Goal: Browse casually

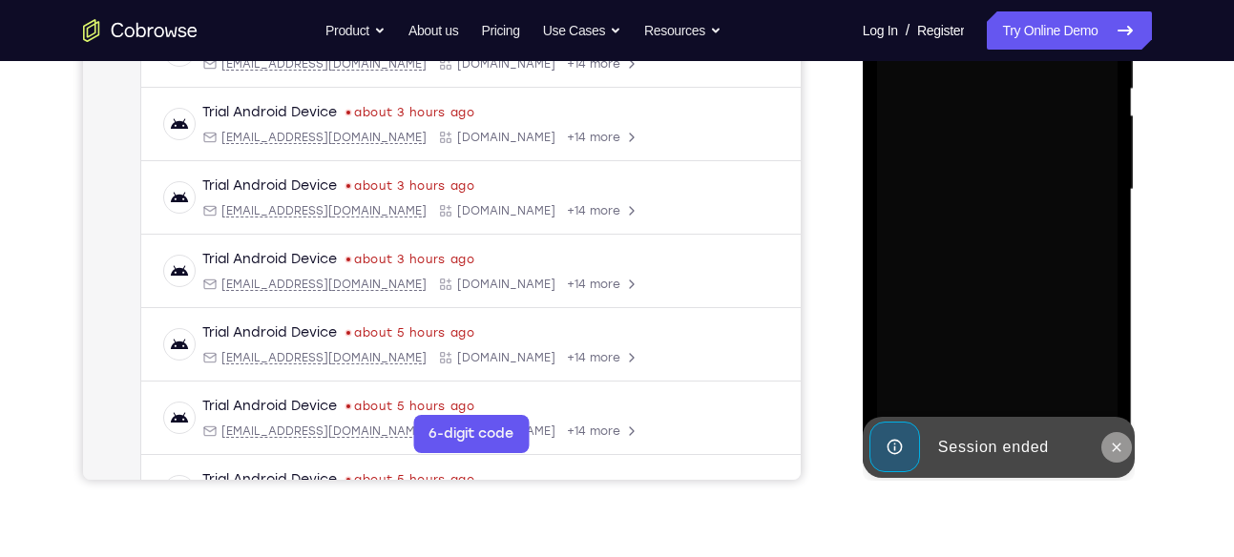
click at [1115, 444] on icon at bounding box center [1117, 447] width 9 height 9
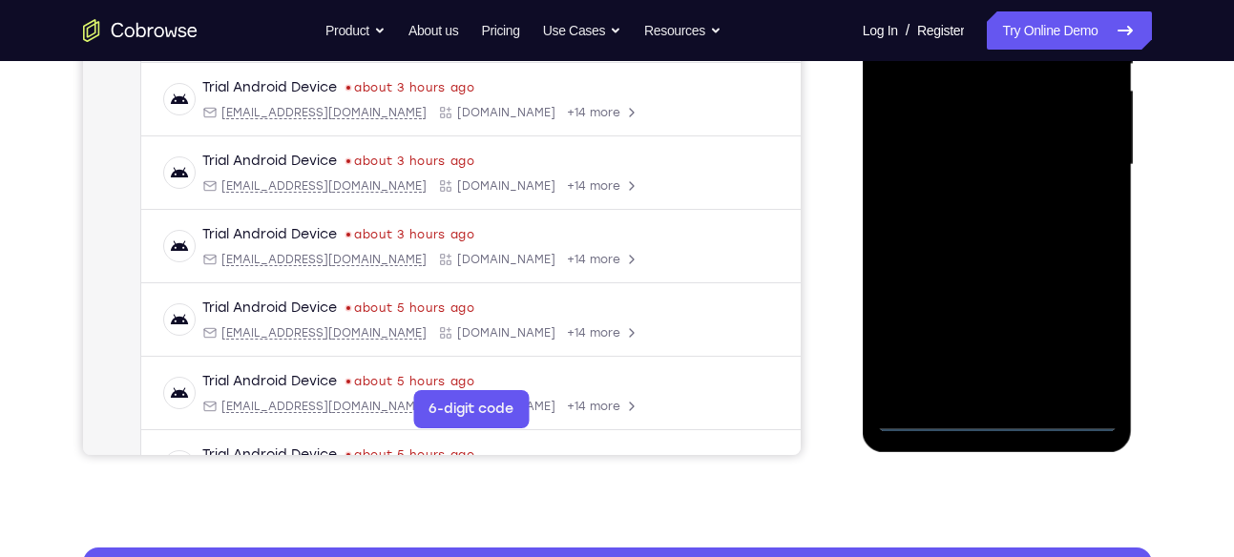
scroll to position [434, 0]
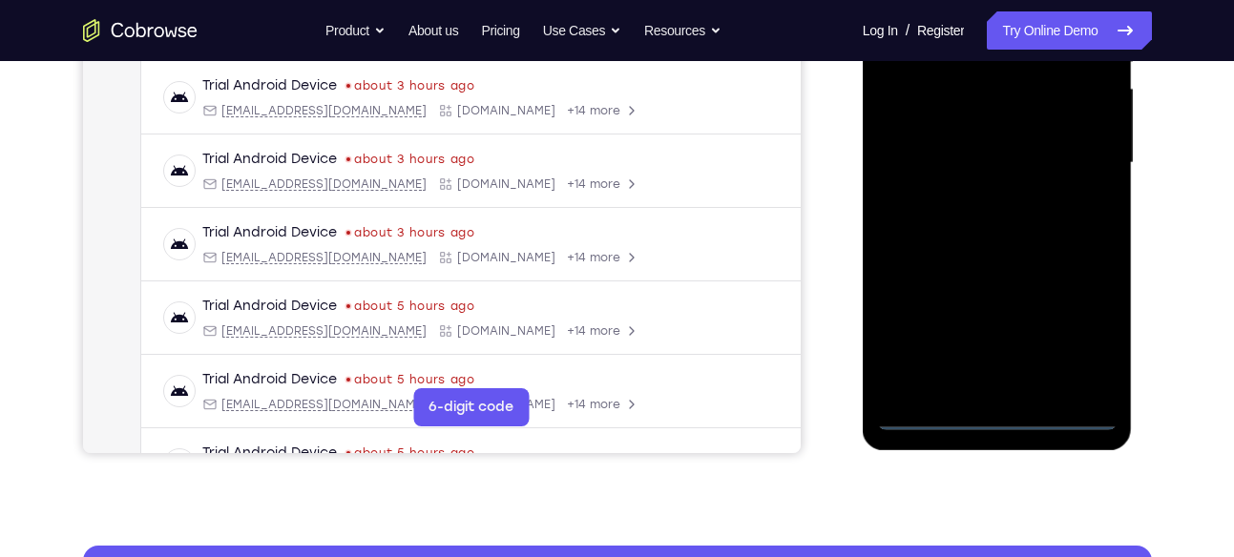
click at [1001, 412] on div at bounding box center [997, 163] width 240 height 534
click at [1074, 344] on div at bounding box center [997, 163] width 240 height 534
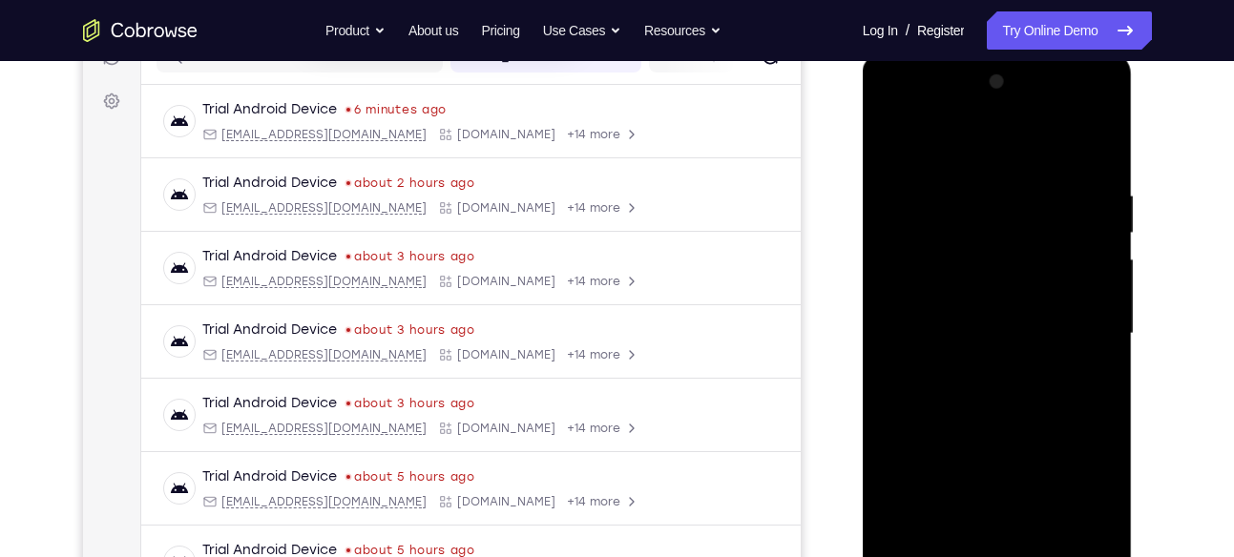
scroll to position [265, 0]
click at [894, 106] on div at bounding box center [997, 332] width 240 height 534
click at [1078, 323] on div at bounding box center [997, 332] width 240 height 534
click at [976, 367] on div at bounding box center [997, 332] width 240 height 534
click at [985, 318] on div at bounding box center [997, 332] width 240 height 534
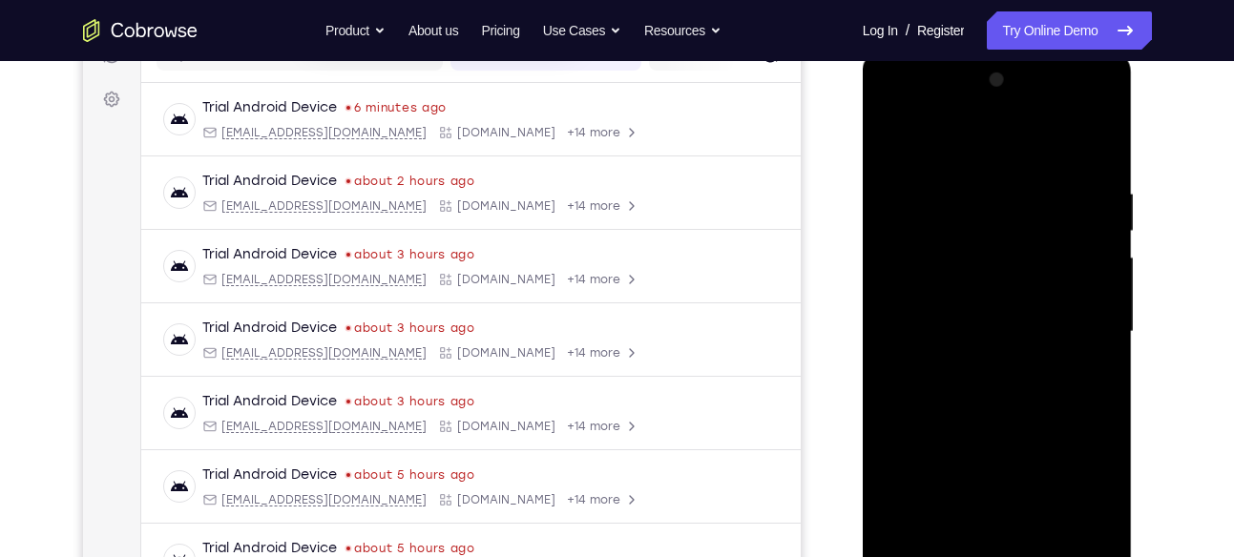
click at [950, 254] on div at bounding box center [997, 332] width 240 height 534
click at [1004, 252] on div at bounding box center [997, 332] width 240 height 534
click at [947, 295] on div at bounding box center [997, 332] width 240 height 534
click at [1094, 291] on div at bounding box center [997, 332] width 240 height 534
click at [921, 298] on div at bounding box center [997, 332] width 240 height 534
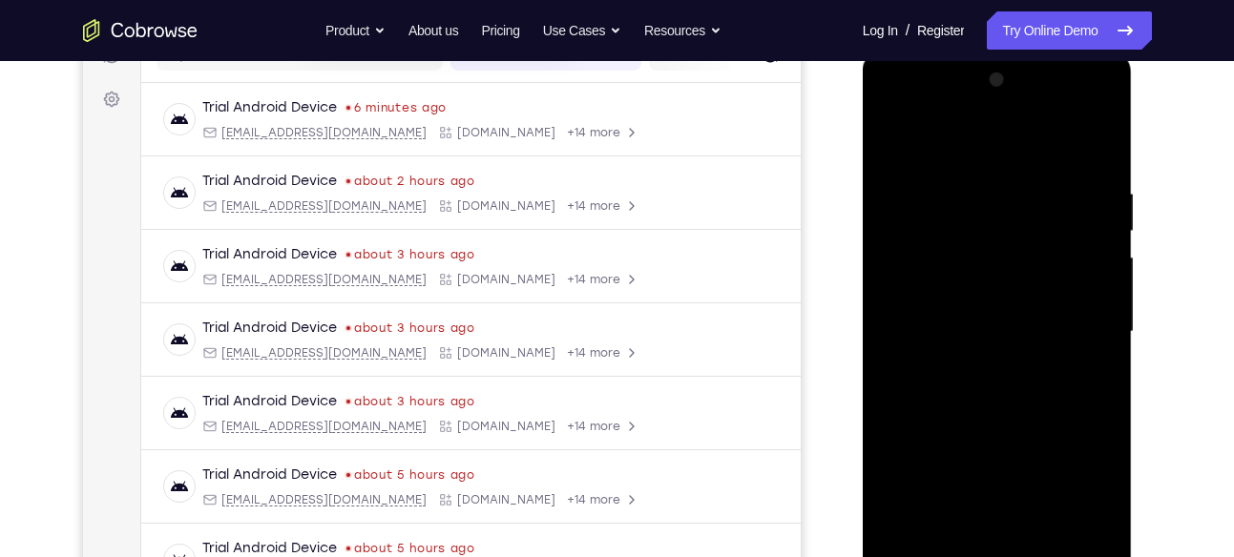
click at [966, 326] on div at bounding box center [997, 332] width 240 height 534
click at [995, 393] on div at bounding box center [997, 332] width 240 height 534
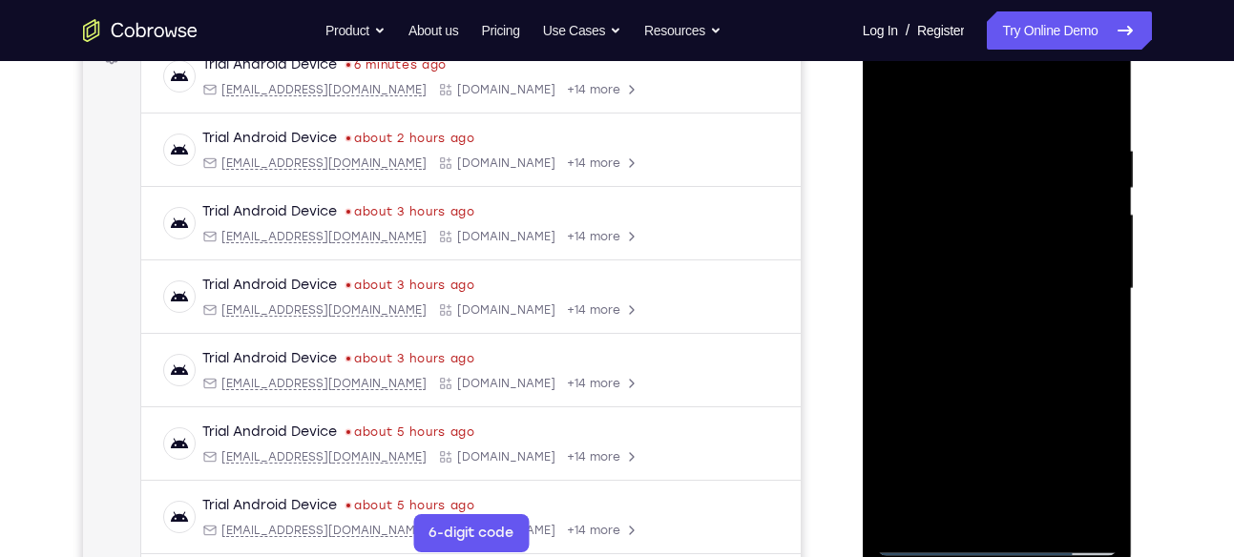
scroll to position [312, 0]
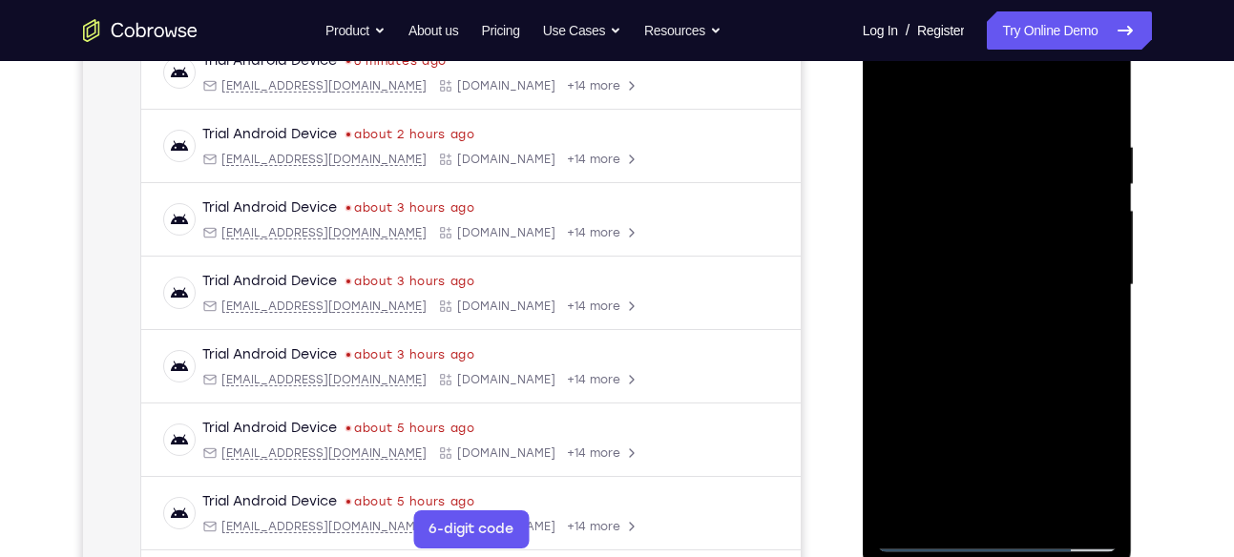
click at [990, 334] on div at bounding box center [997, 285] width 240 height 534
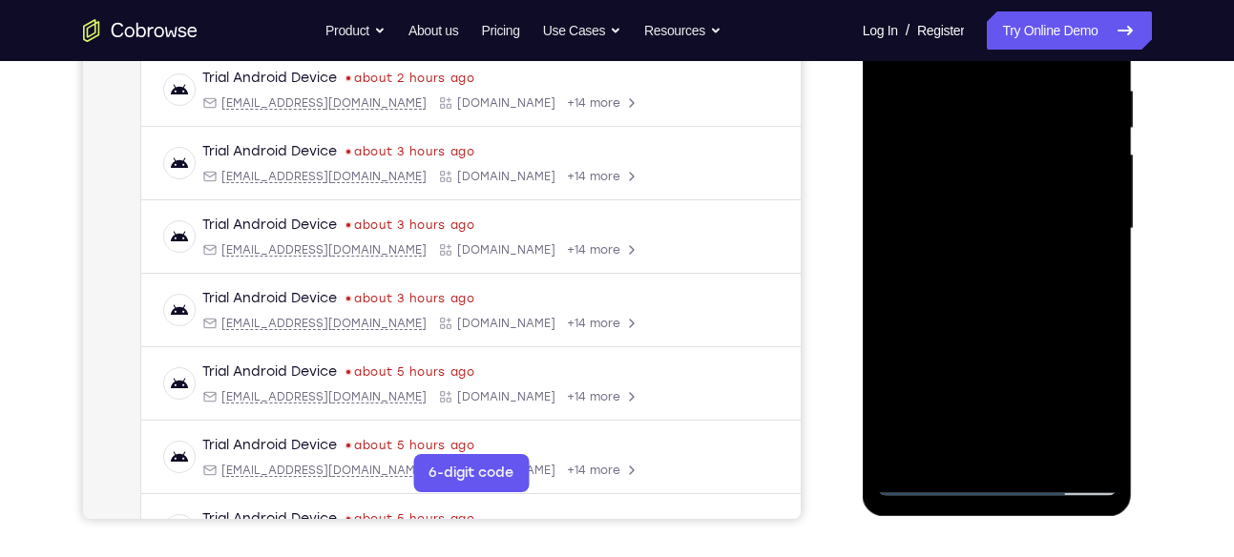
scroll to position [370, 0]
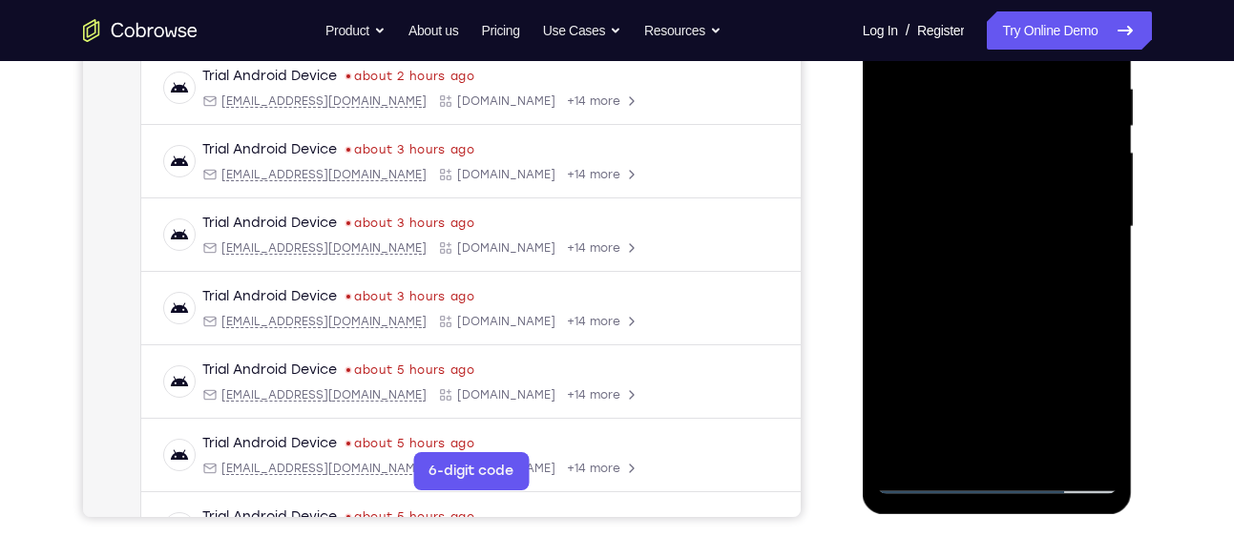
click at [994, 314] on div at bounding box center [997, 227] width 240 height 534
click at [1029, 328] on div at bounding box center [997, 227] width 240 height 534
click at [1042, 451] on div at bounding box center [997, 227] width 240 height 534
click at [1007, 328] on div at bounding box center [997, 227] width 240 height 534
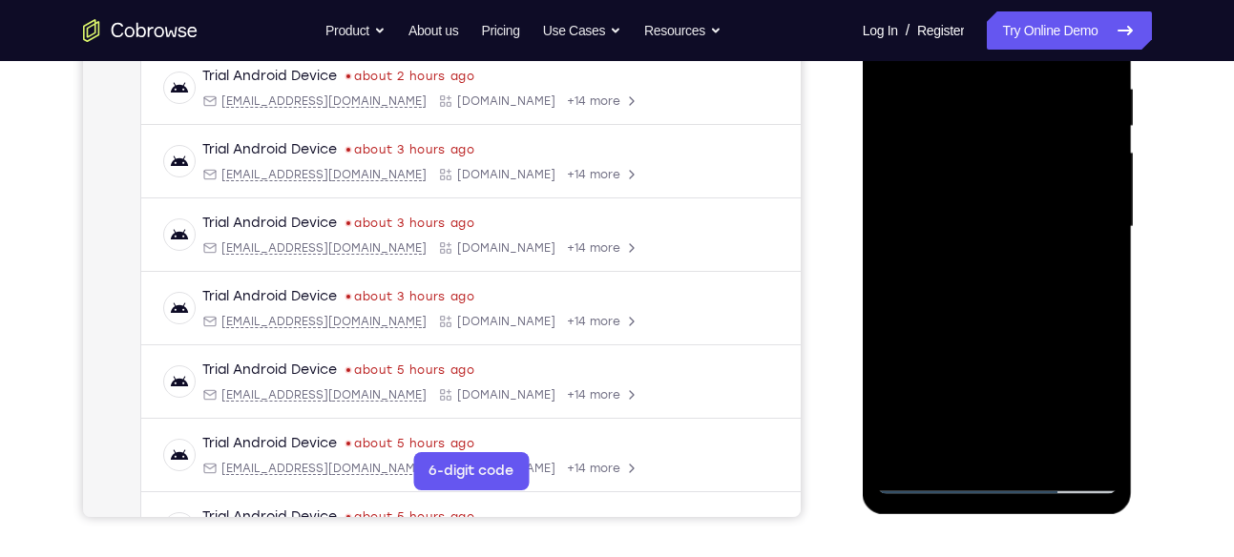
click at [1056, 216] on div at bounding box center [997, 227] width 240 height 534
click at [972, 337] on div at bounding box center [997, 227] width 240 height 534
click at [982, 442] on div at bounding box center [997, 227] width 240 height 534
click at [1081, 274] on div at bounding box center [997, 227] width 240 height 534
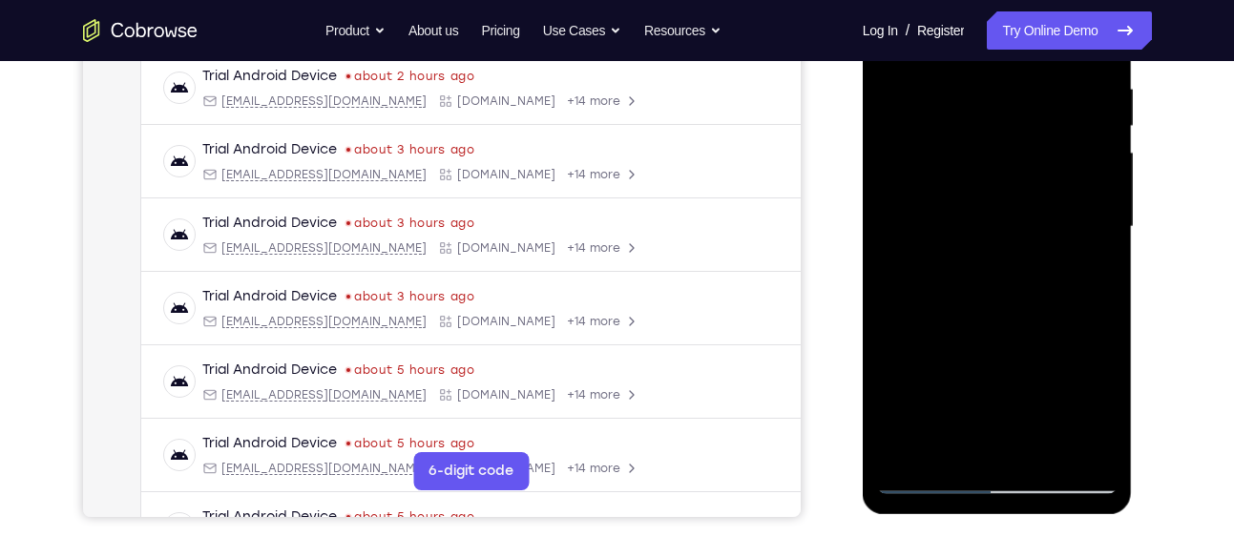
click at [1082, 274] on div at bounding box center [997, 227] width 240 height 534
click at [1086, 274] on div at bounding box center [997, 227] width 240 height 534
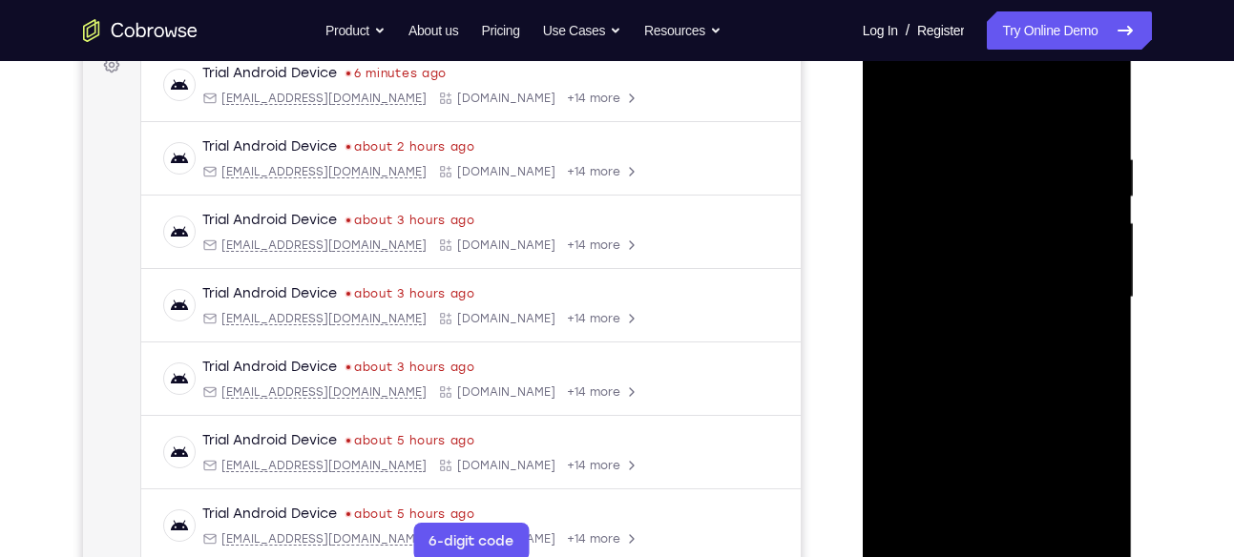
scroll to position [275, 0]
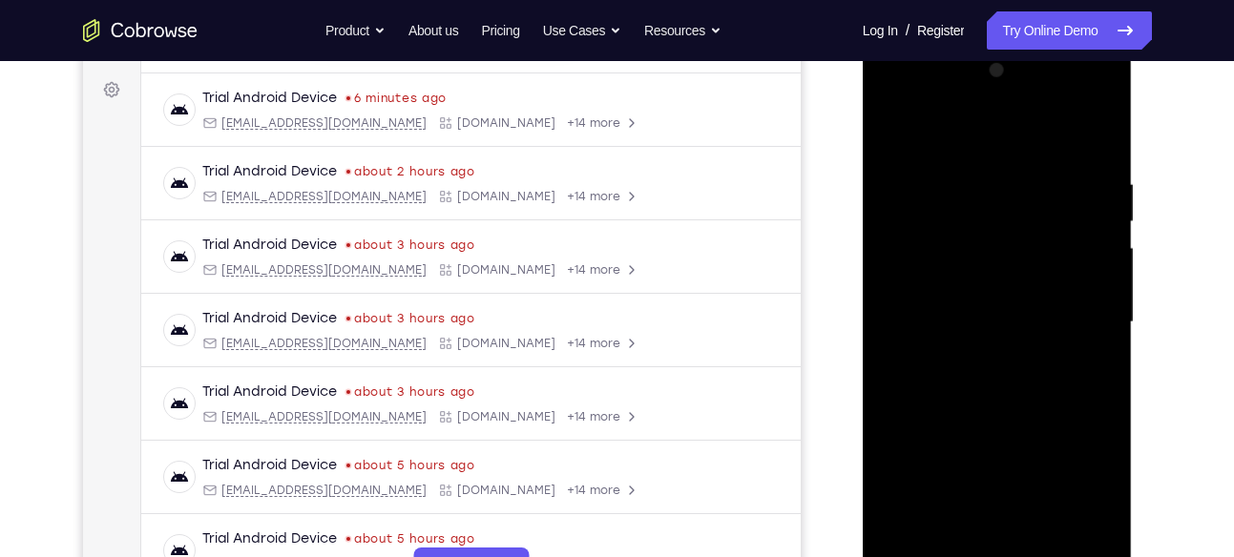
drag, startPoint x: 1090, startPoint y: 186, endPoint x: 1074, endPoint y: 315, distance: 129.8
click at [1074, 315] on div at bounding box center [997, 322] width 240 height 534
drag, startPoint x: 1074, startPoint y: 259, endPoint x: 1074, endPoint y: 232, distance: 26.7
click at [1074, 232] on div at bounding box center [997, 322] width 240 height 534
click at [1078, 280] on div at bounding box center [997, 322] width 240 height 534
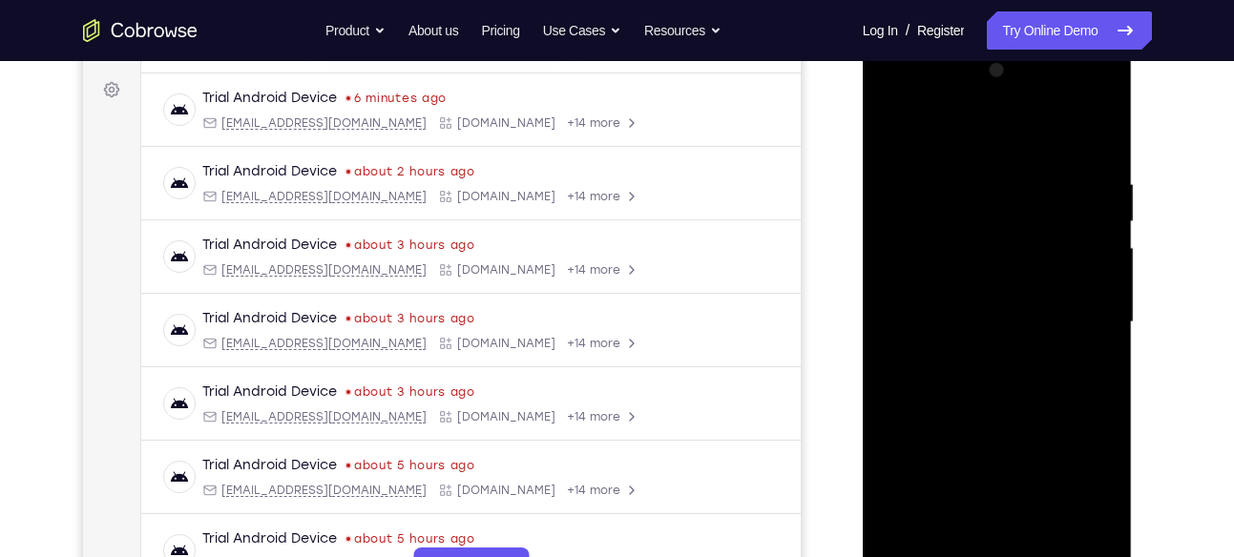
drag, startPoint x: 1053, startPoint y: 217, endPoint x: 1062, endPoint y: 114, distance: 103.5
click at [1062, 114] on div at bounding box center [997, 322] width 240 height 534
drag, startPoint x: 1063, startPoint y: 239, endPoint x: 1061, endPoint y: 162, distance: 76.4
click at [1061, 162] on div at bounding box center [997, 322] width 240 height 534
